Goal: Information Seeking & Learning: Learn about a topic

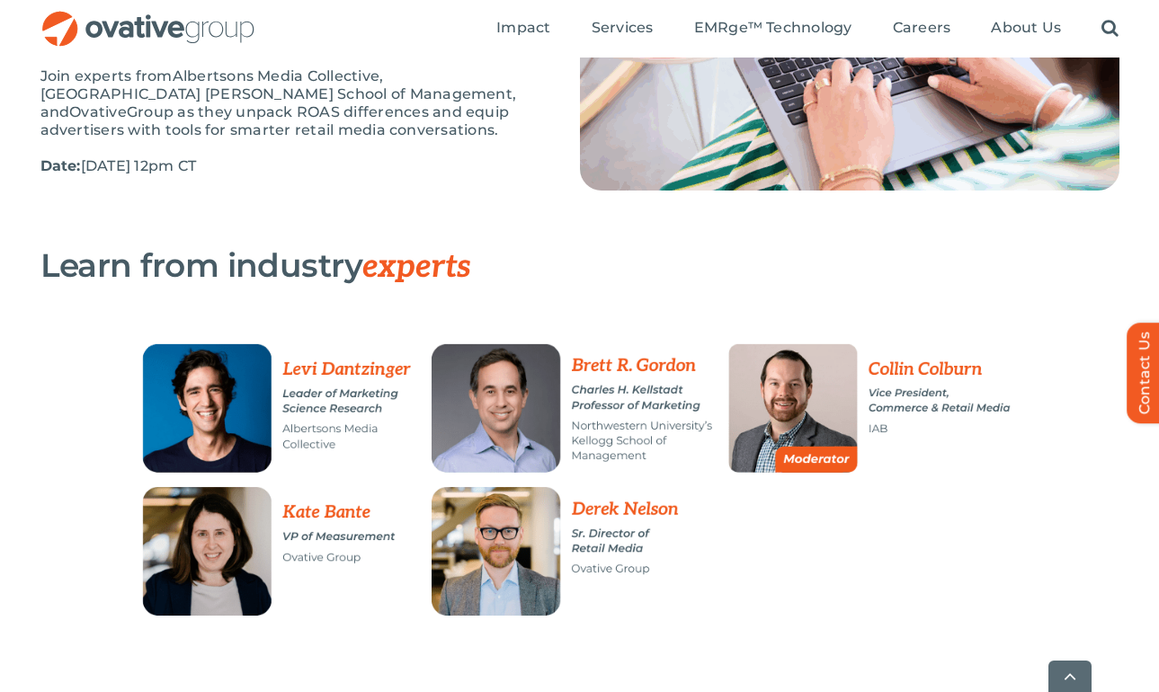
scroll to position [493, 0]
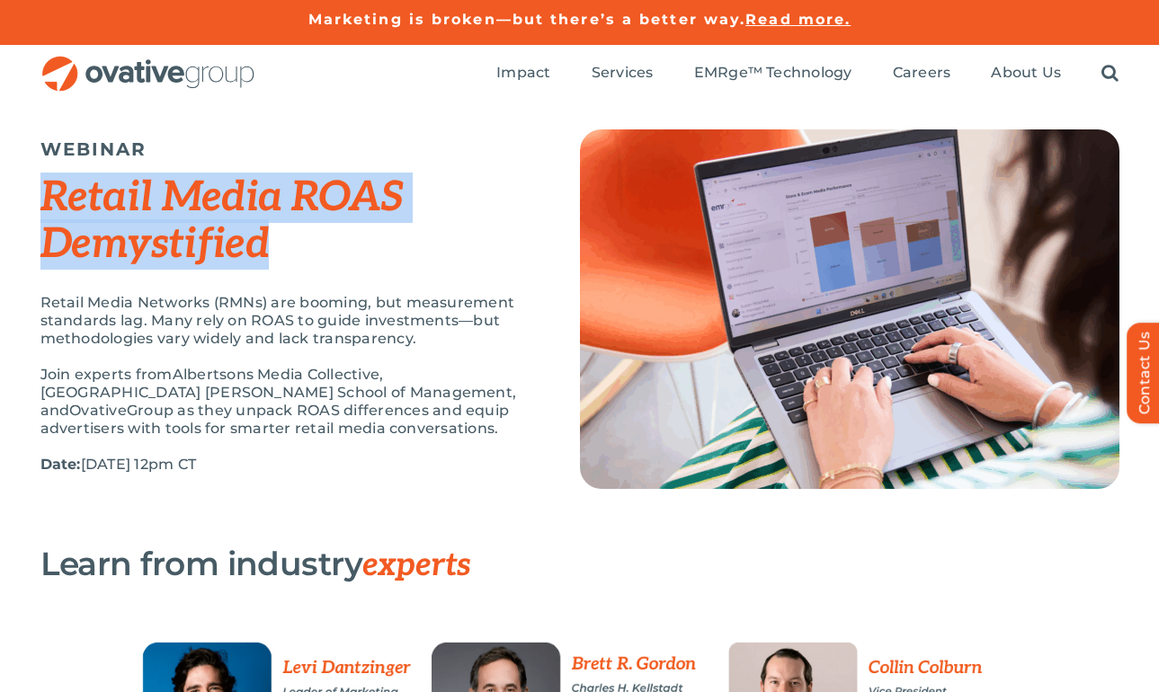
drag, startPoint x: 292, startPoint y: 257, endPoint x: 41, endPoint y: 167, distance: 266.5
click at [41, 167] on div "WEBINAR Retail Media ROAS Demystified Retail Media Networks (RMNs) are booming,…" at bounding box center [287, 310] width 495 height 362
copy em "Retail Media ROAS Demystified"
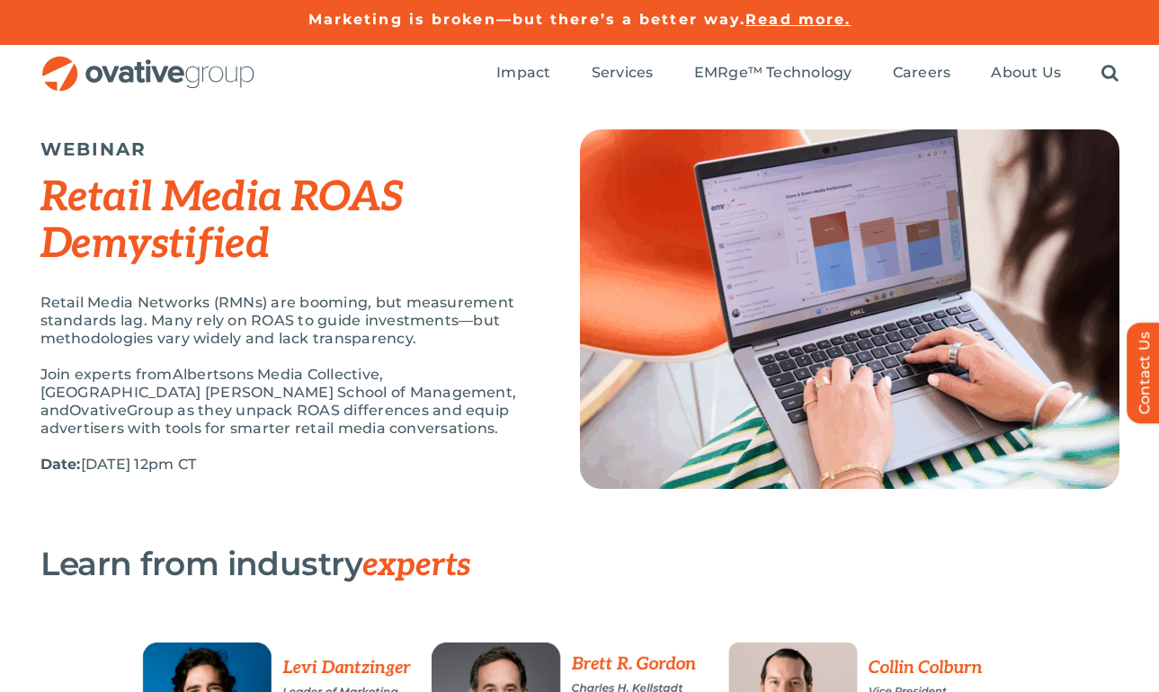
click at [383, 421] on p "Join experts from Albertsons Media Collective, Northwestern University Kellogg …" at bounding box center [287, 402] width 495 height 72
